Goal: Task Accomplishment & Management: Use online tool/utility

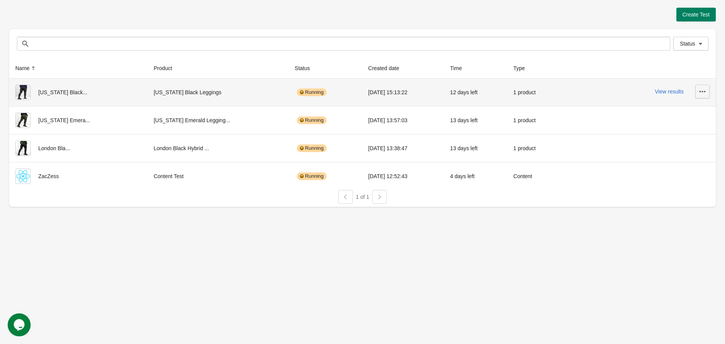
click at [705, 88] on icon "button" at bounding box center [703, 92] width 8 height 8
click at [676, 89] on button "View results" at bounding box center [669, 91] width 29 height 6
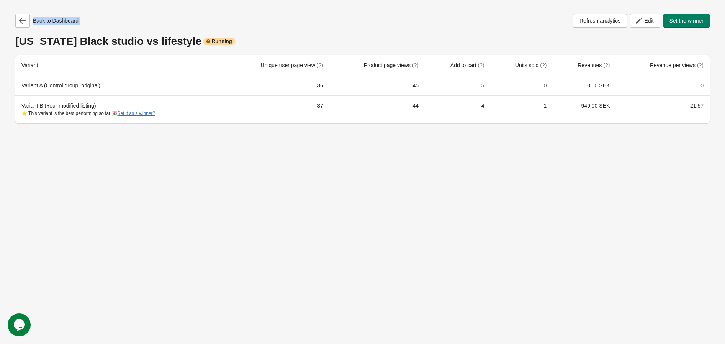
drag, startPoint x: 47, startPoint y: 39, endPoint x: 184, endPoint y: 24, distance: 137.7
click at [184, 24] on div "Back to Dashboard Refresh analytics Edit Set the winner [US_STATE] Black studio…" at bounding box center [362, 69] width 695 height 110
click at [158, 35] on div "[US_STATE] Black studio vs lifestyle Running" at bounding box center [362, 41] width 695 height 12
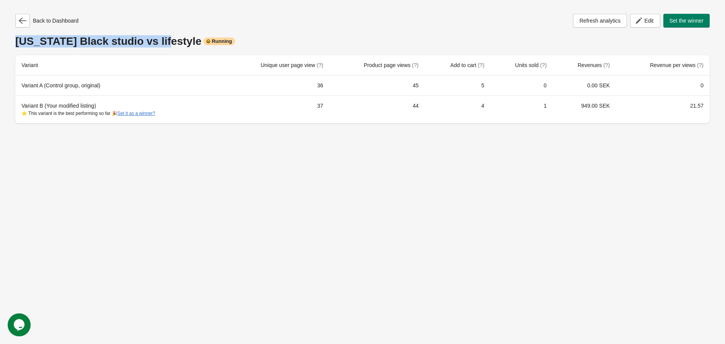
drag, startPoint x: 154, startPoint y: 38, endPoint x: 16, endPoint y: 43, distance: 138.0
click at [16, 43] on div "[US_STATE] Black studio vs lifestyle Running" at bounding box center [362, 41] width 695 height 12
copy div "[US_STATE] Black studio vs lifestyle"
click at [27, 18] on button "button" at bounding box center [22, 21] width 15 height 14
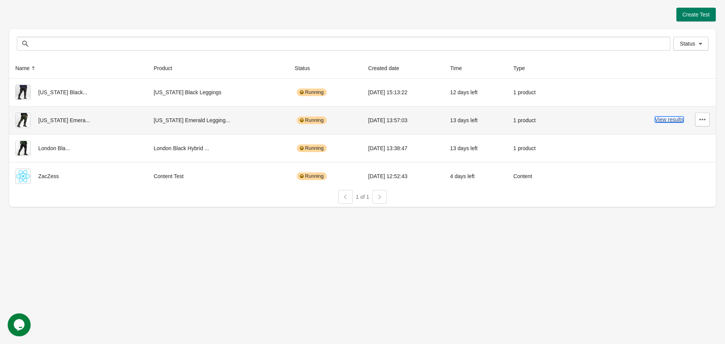
click at [678, 121] on button "View results" at bounding box center [669, 119] width 29 height 6
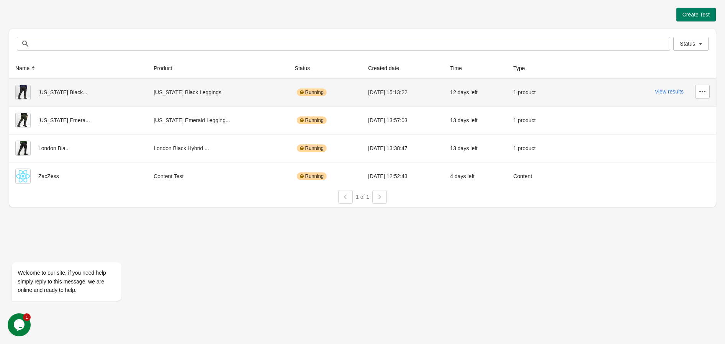
click at [667, 96] on div "View results" at bounding box center [639, 92] width 141 height 14
click at [667, 93] on button "View results" at bounding box center [669, 91] width 29 height 6
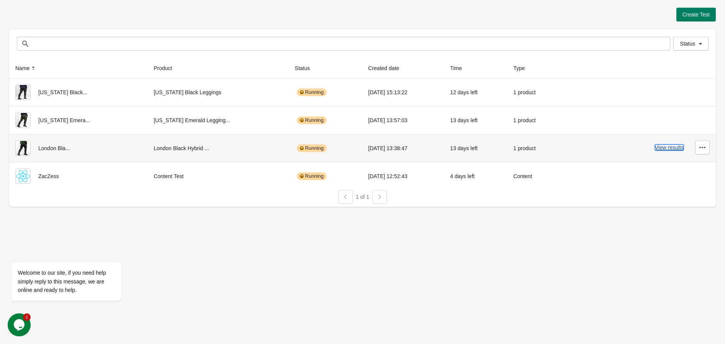
click at [668, 146] on button "View results" at bounding box center [669, 147] width 29 height 6
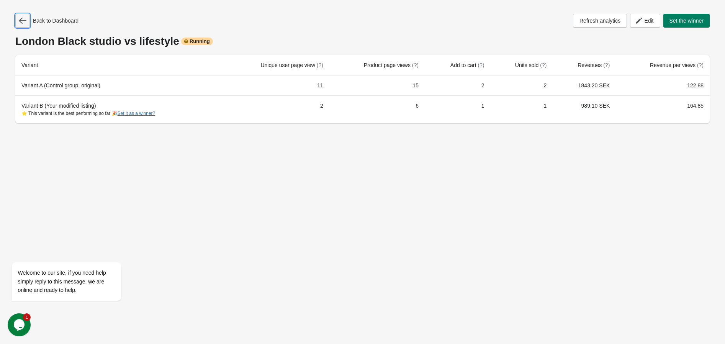
click at [24, 20] on icon "button" at bounding box center [23, 21] width 8 height 8
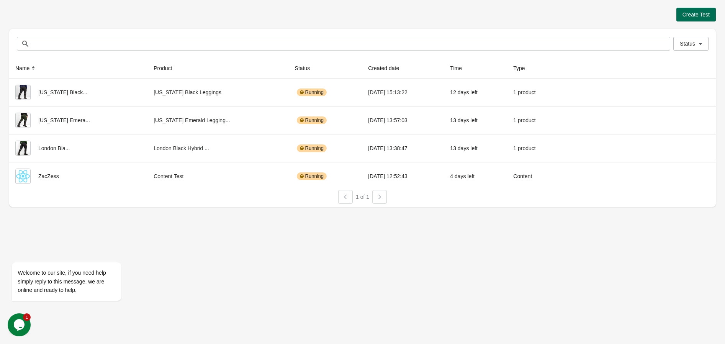
click at [708, 15] on span "Create Test" at bounding box center [696, 14] width 27 height 6
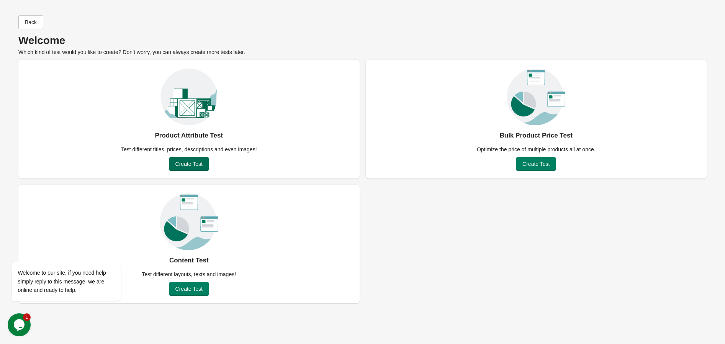
click at [188, 164] on span "Create Test" at bounding box center [188, 164] width 27 height 6
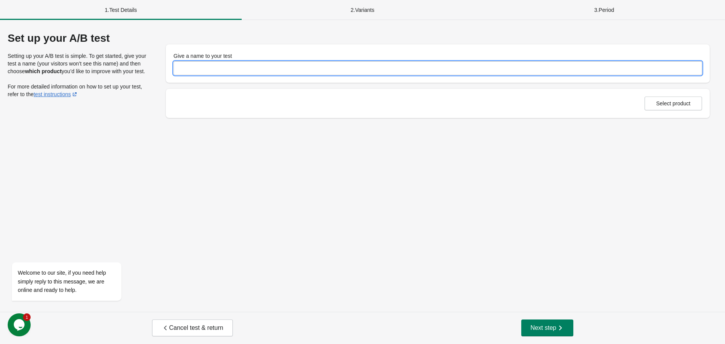
click at [204, 68] on input "Give a name to your test" at bounding box center [438, 68] width 529 height 14
paste input "**********"
click at [196, 70] on input "**********" at bounding box center [438, 68] width 529 height 14
type input "**********"
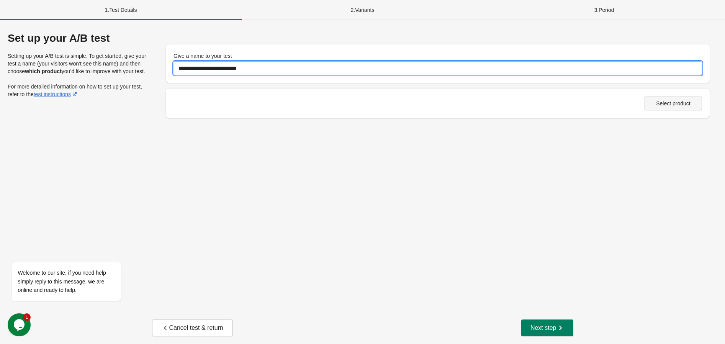
click at [662, 102] on span "Select product" at bounding box center [673, 103] width 34 height 6
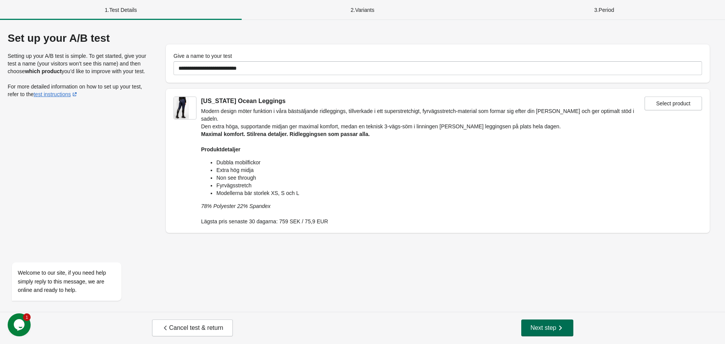
click at [538, 331] on span "Next step" at bounding box center [548, 328] width 34 height 8
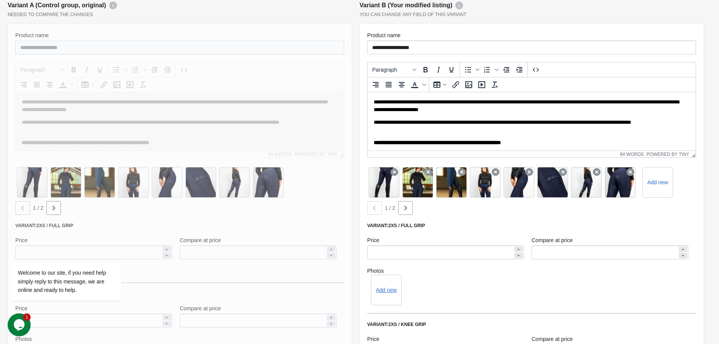
scroll to position [255, 0]
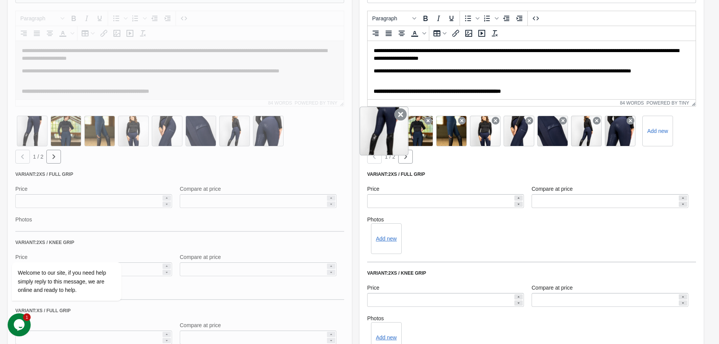
click at [395, 116] on icon at bounding box center [400, 114] width 12 height 12
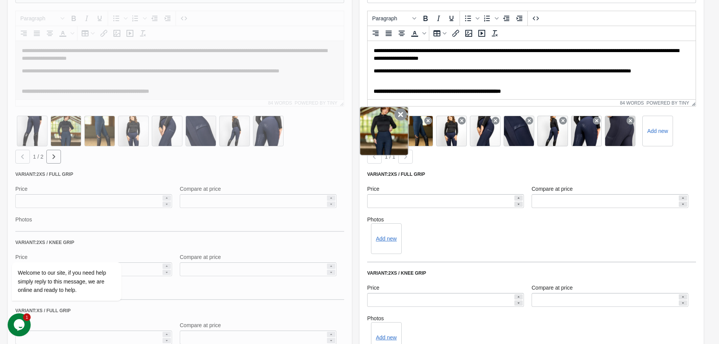
click at [395, 116] on icon at bounding box center [400, 114] width 12 height 12
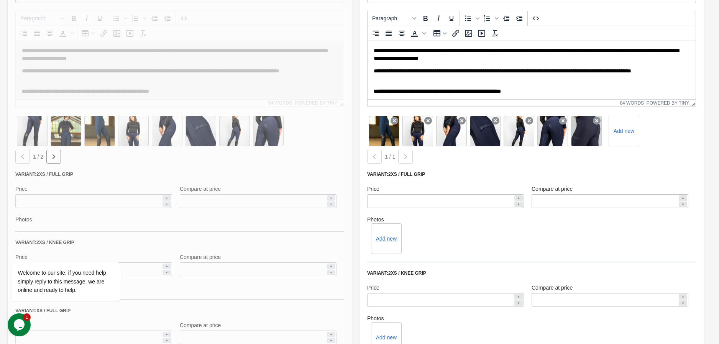
click at [395, 117] on icon at bounding box center [394, 121] width 8 height 8
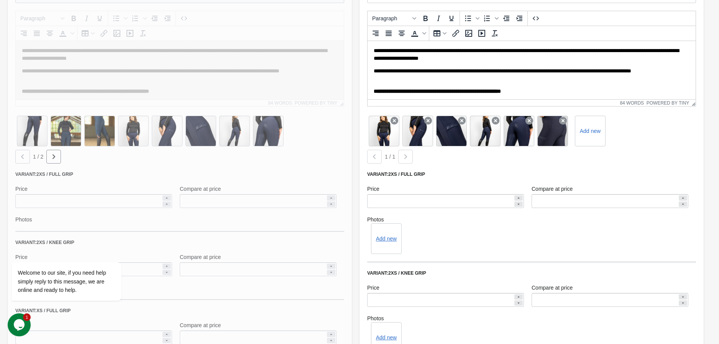
click at [395, 117] on icon at bounding box center [394, 121] width 8 height 8
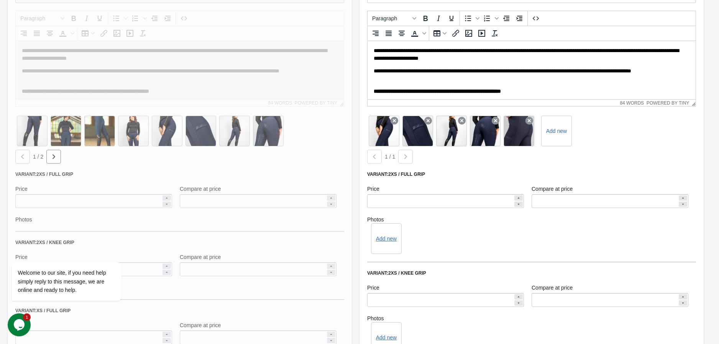
click at [395, 117] on icon at bounding box center [394, 121] width 8 height 8
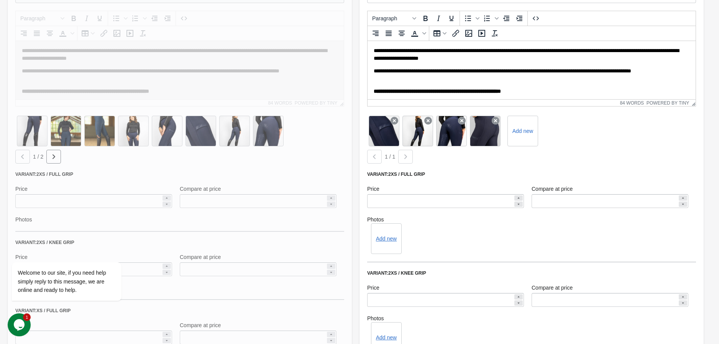
click at [395, 117] on icon at bounding box center [394, 121] width 8 height 8
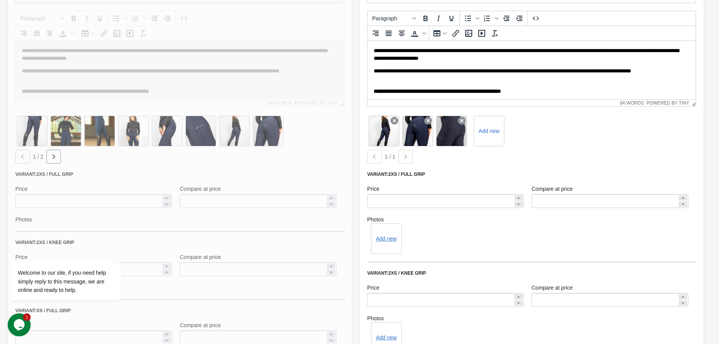
click at [395, 117] on icon at bounding box center [394, 121] width 8 height 8
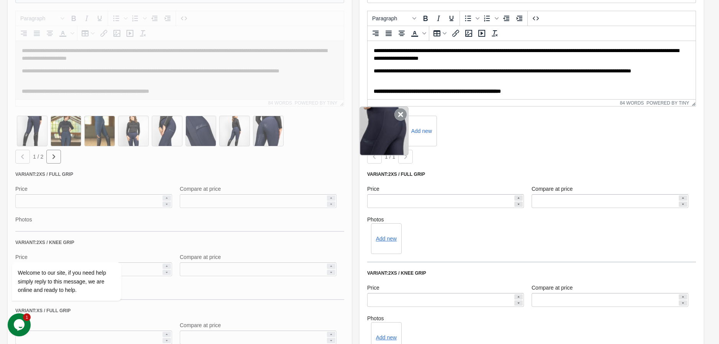
click at [400, 121] on div at bounding box center [383, 130] width 49 height 49
click at [400, 114] on icon at bounding box center [400, 114] width 12 height 12
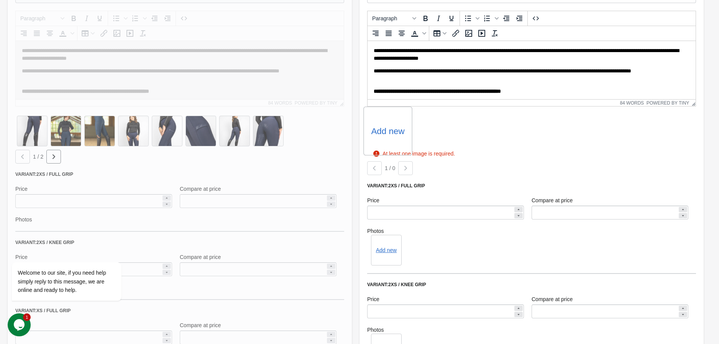
click at [393, 123] on div "Add new" at bounding box center [387, 130] width 49 height 49
click at [386, 133] on label "Add new" at bounding box center [387, 131] width 33 height 12
click at [0, 0] on input "Add new" at bounding box center [0, 0] width 0 height 0
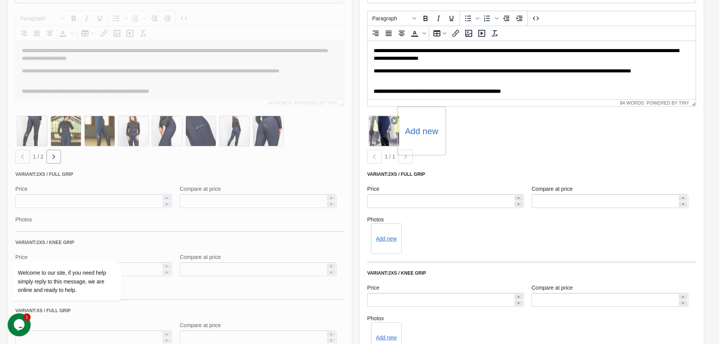
click at [406, 138] on div "Add new" at bounding box center [421, 130] width 49 height 49
click at [419, 132] on label "Add new" at bounding box center [421, 131] width 33 height 12
click at [0, 0] on input "Add new" at bounding box center [0, 0] width 0 height 0
click at [455, 126] on label "Add new" at bounding box center [454, 131] width 33 height 12
click at [0, 0] on input "Add new" at bounding box center [0, 0] width 0 height 0
